Goal: Check status: Check status

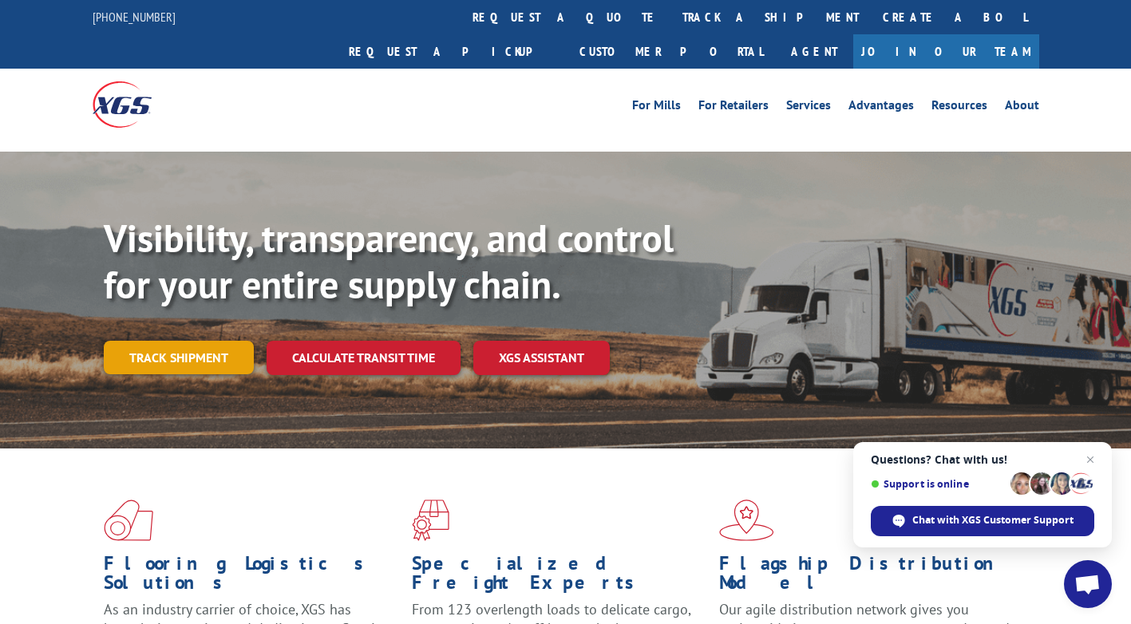
click at [134, 341] on link "Track shipment" at bounding box center [179, 358] width 150 height 34
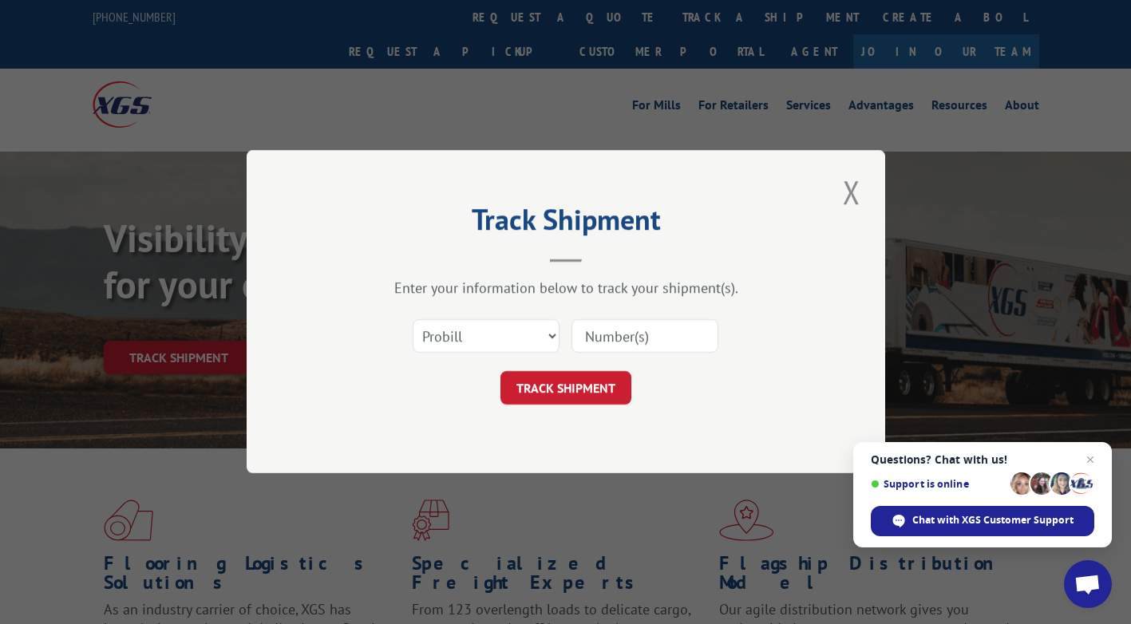
click at [619, 346] on input at bounding box center [645, 337] width 147 height 34
paste input "17511604"
type input "17511604"
click at [562, 386] on button "TRACK SHIPMENT" at bounding box center [566, 389] width 131 height 34
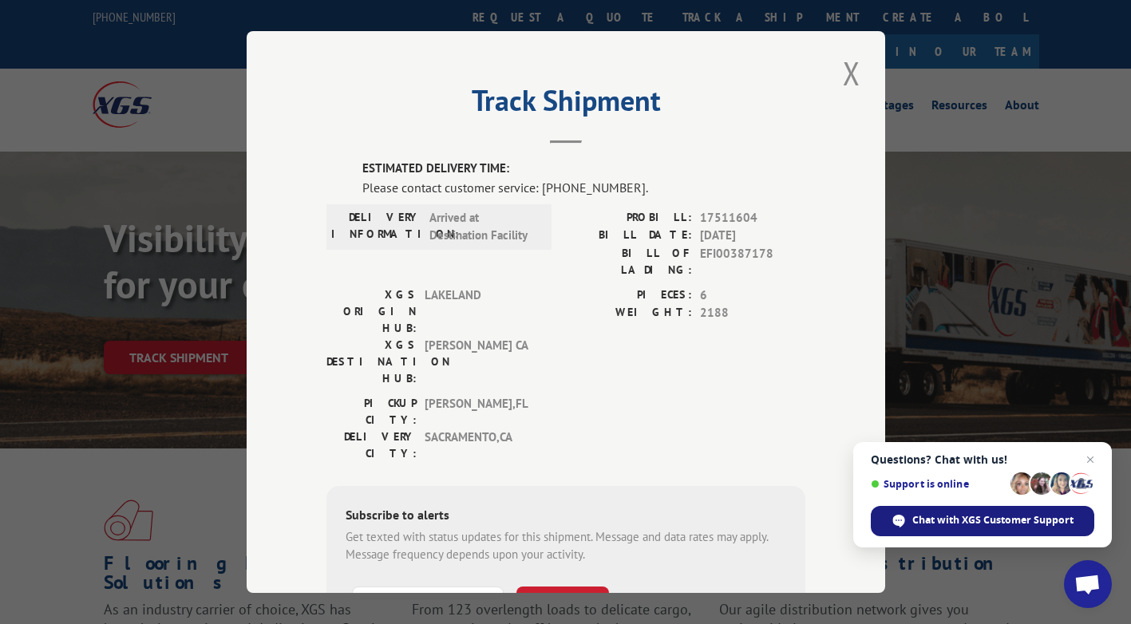
click at [995, 520] on span "Chat with XGS Customer Support" at bounding box center [992, 520] width 161 height 14
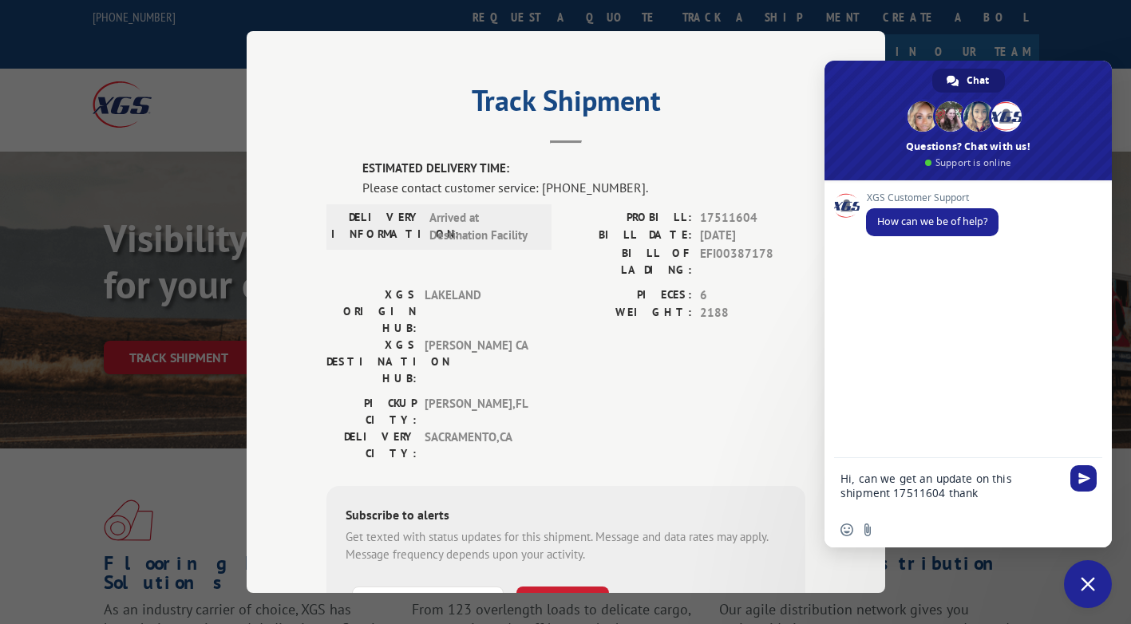
type textarea "Hi, can we get an update on this shipment 17511604 thanks"
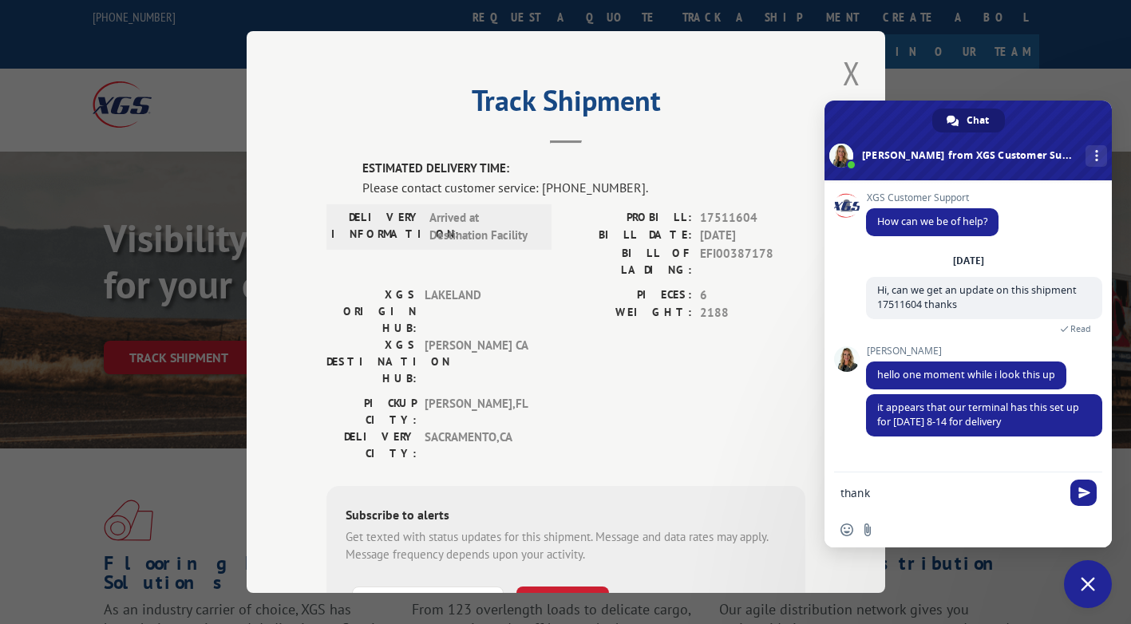
type textarea "thanks"
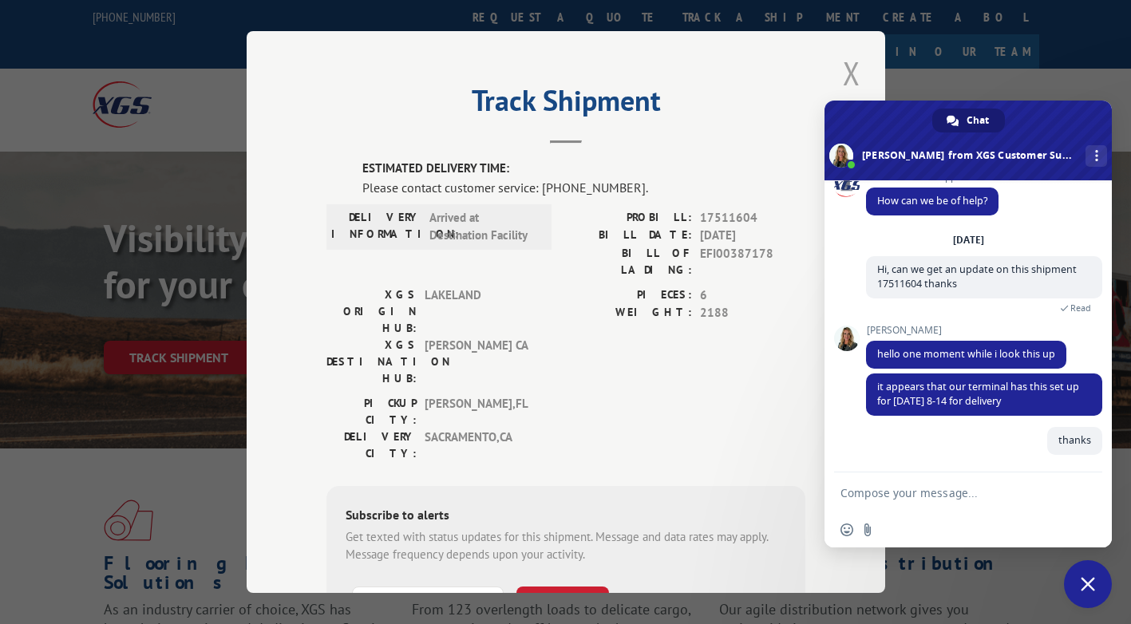
scroll to position [21, 0]
click at [845, 75] on button "Close modal" at bounding box center [851, 73] width 27 height 44
